Goal: Task Accomplishment & Management: Manage account settings

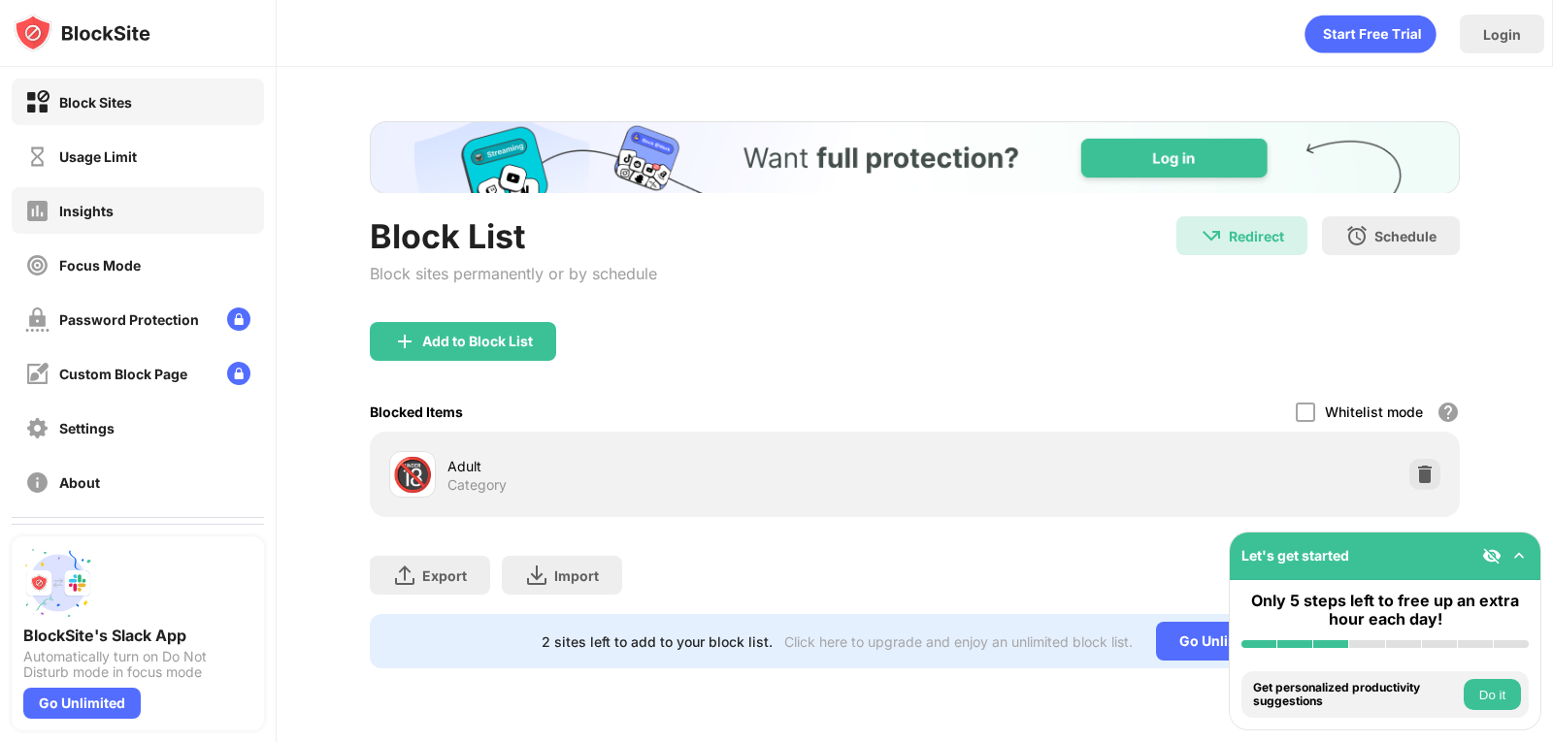
click at [122, 204] on div "Insights" at bounding box center [138, 210] width 252 height 47
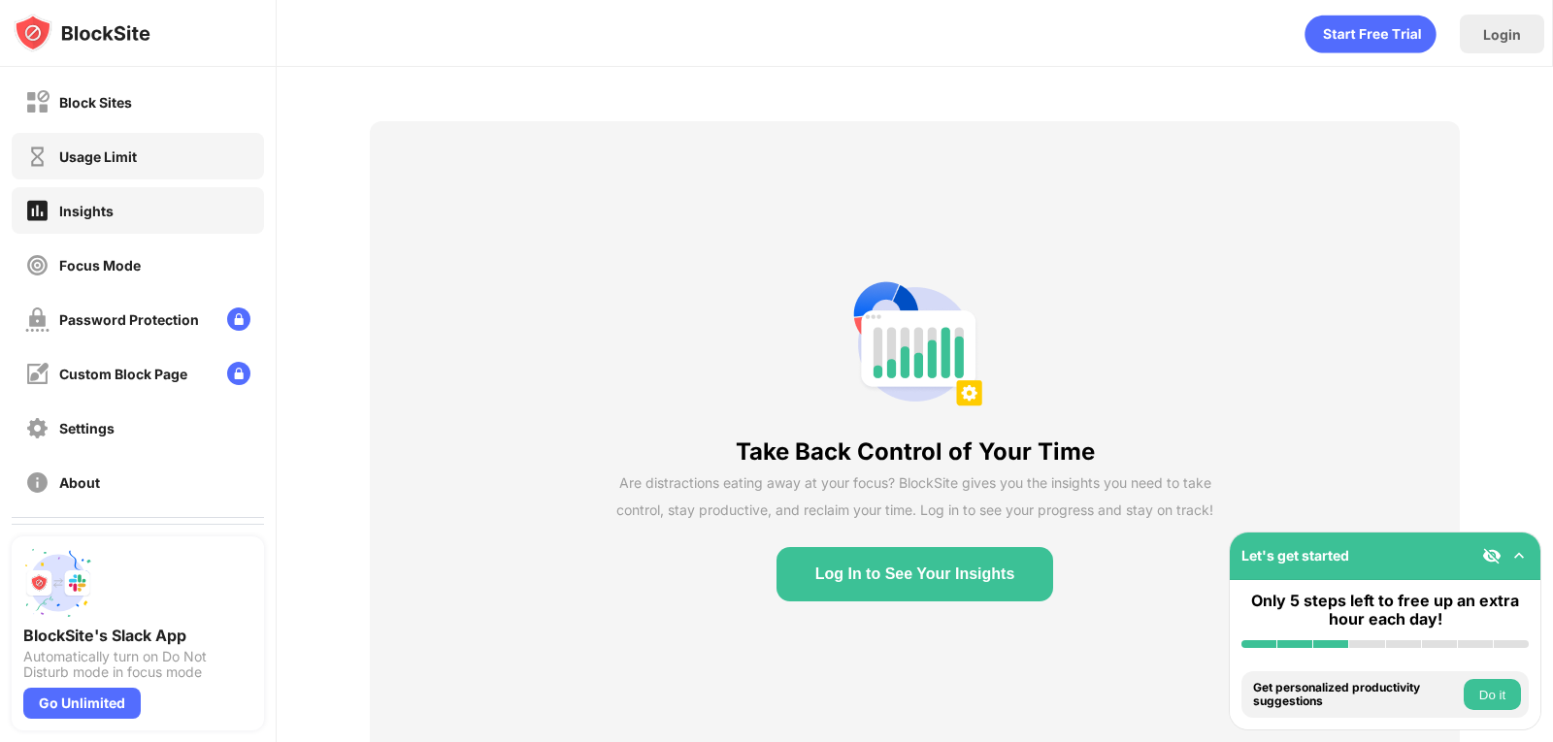
click at [160, 162] on div "Usage Limit" at bounding box center [138, 156] width 252 height 47
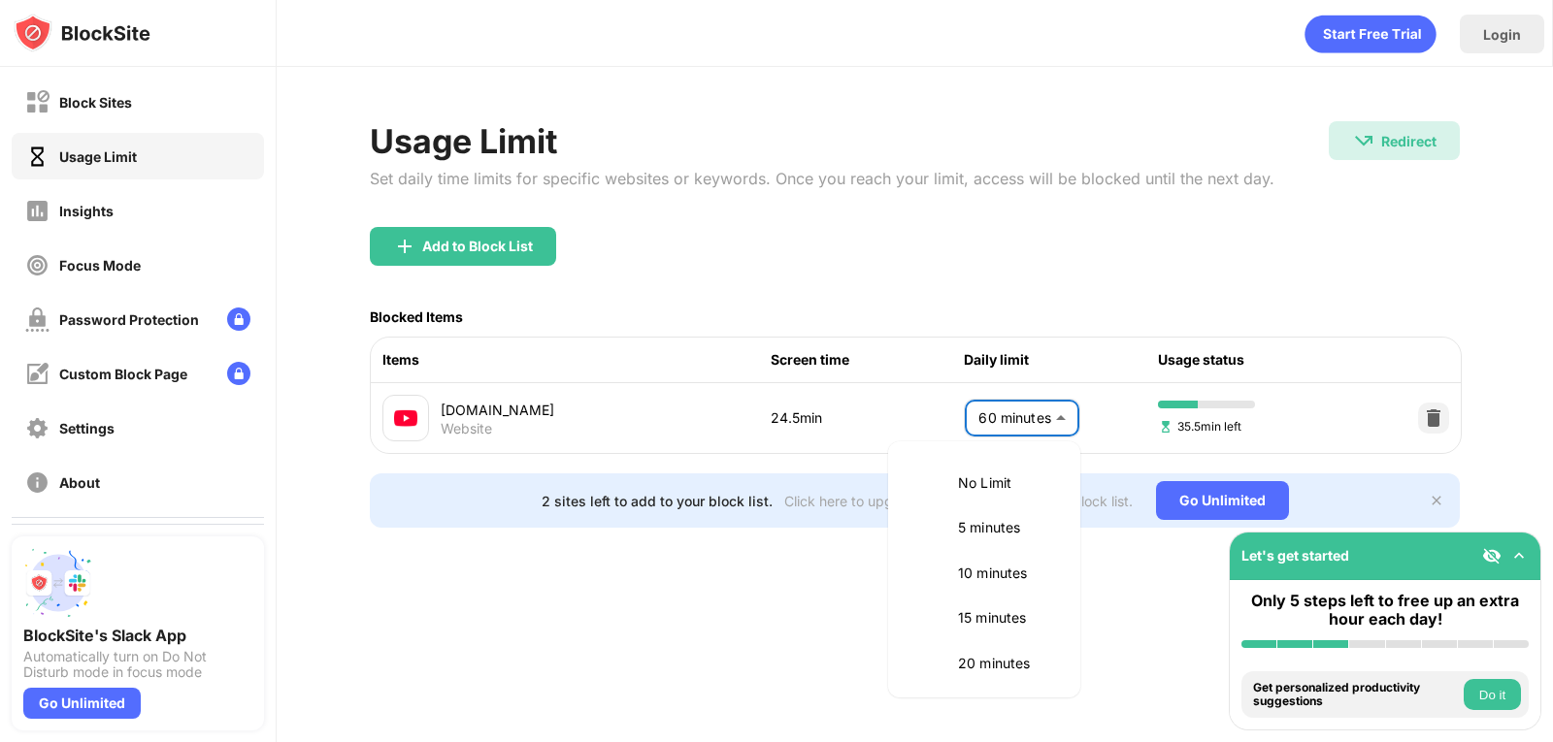
click at [1008, 397] on body "Block Sites Usage Limit Insights Focus Mode Password Protection Custom Block Pa…" at bounding box center [776, 371] width 1553 height 742
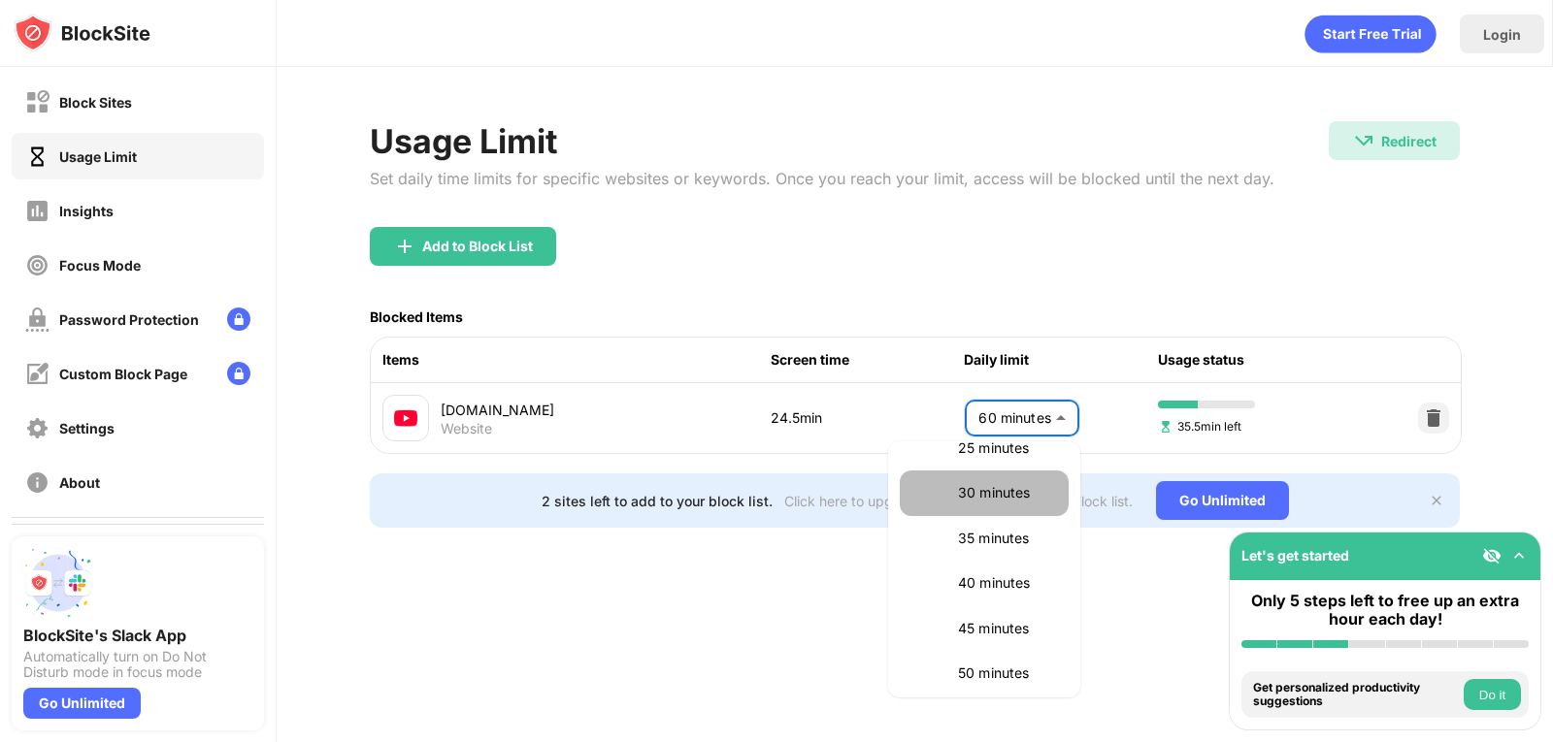
click at [1015, 496] on p "30 minutes" at bounding box center [1007, 492] width 99 height 21
type input "**"
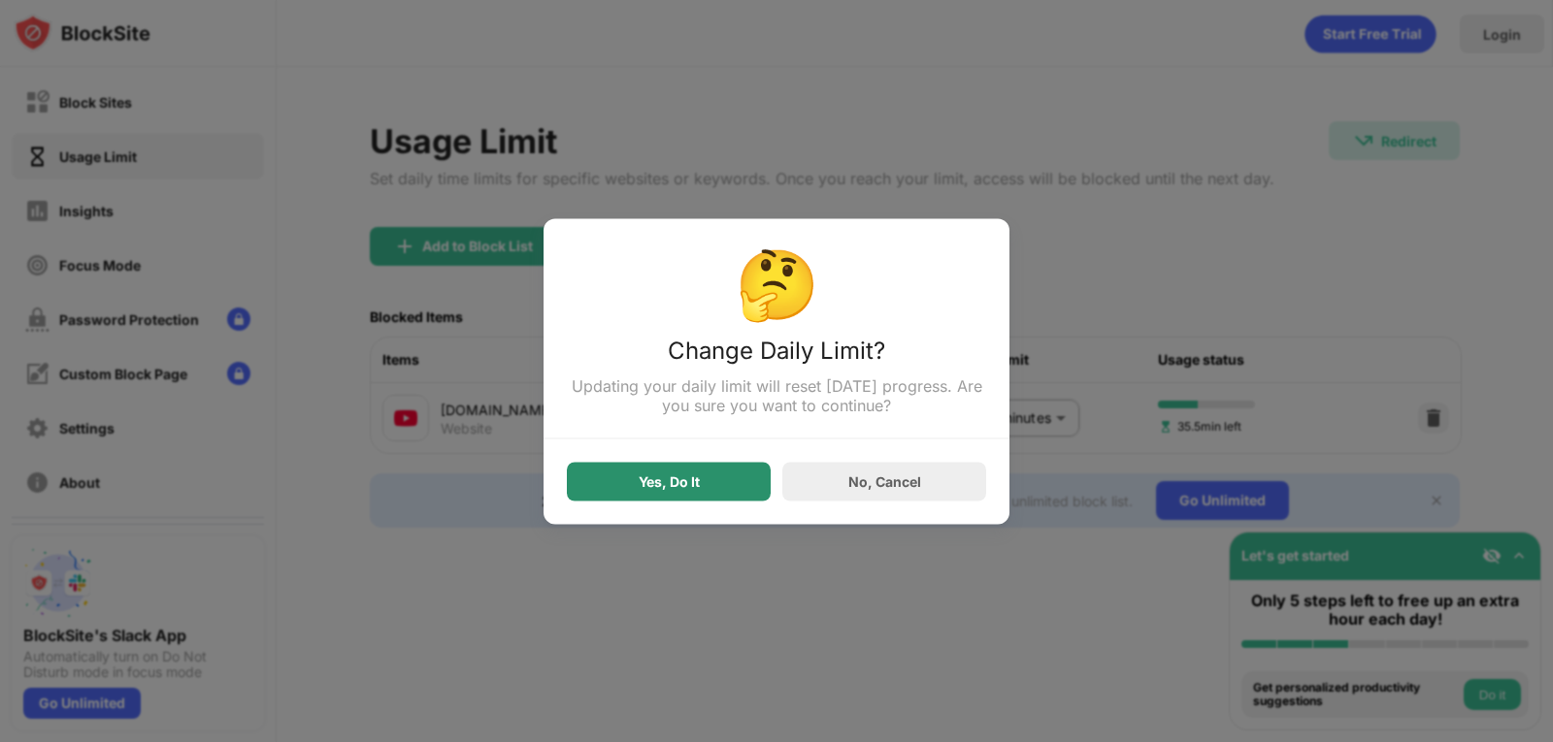
click at [739, 480] on div "Yes, Do It" at bounding box center [669, 481] width 204 height 39
